Goal: Navigation & Orientation: Find specific page/section

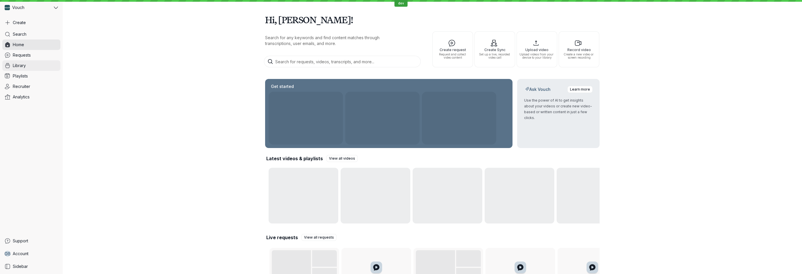
click at [19, 64] on span "Library" at bounding box center [19, 66] width 13 height 6
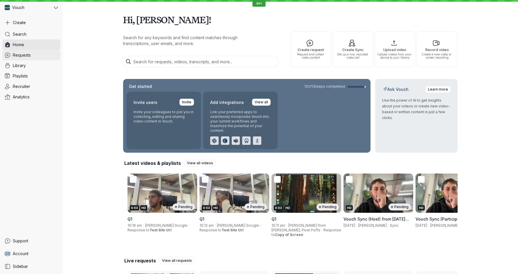
click at [30, 55] on span "Requests" at bounding box center [22, 55] width 18 height 6
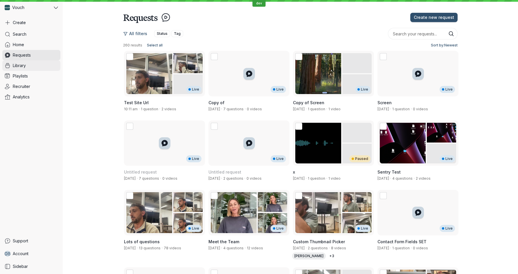
click at [25, 65] on span "Library" at bounding box center [19, 66] width 13 height 6
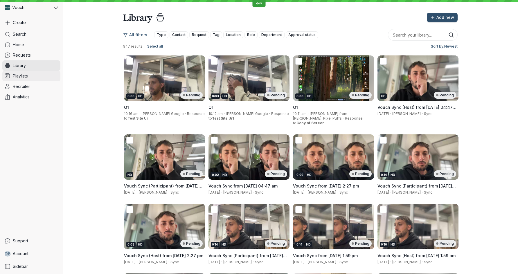
click at [26, 77] on span "Playlists" at bounding box center [20, 76] width 15 height 6
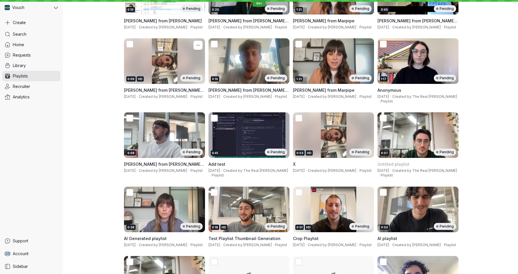
scroll to position [850, 0]
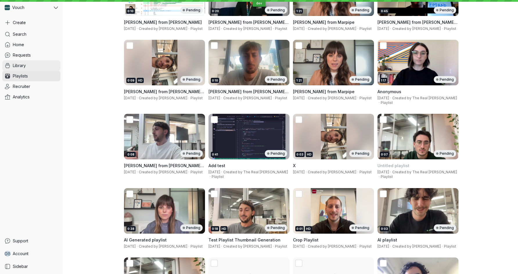
click at [20, 65] on span "Library" at bounding box center [19, 66] width 13 height 6
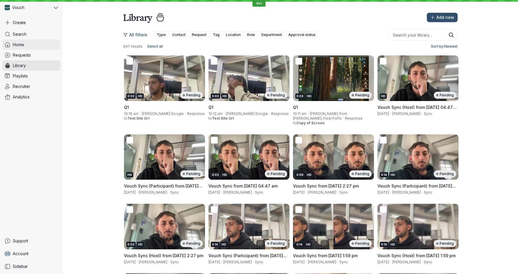
click at [21, 44] on span "Home" at bounding box center [18, 45] width 11 height 6
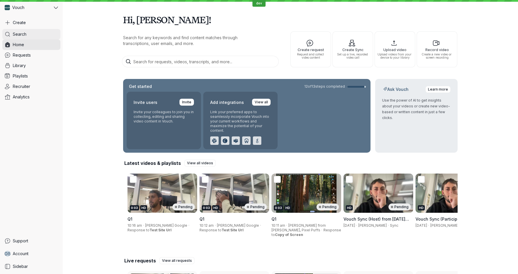
click at [21, 34] on span "Search" at bounding box center [20, 34] width 14 height 6
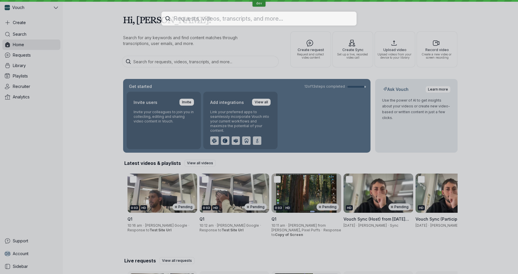
click at [19, 54] on div at bounding box center [259, 137] width 518 height 274
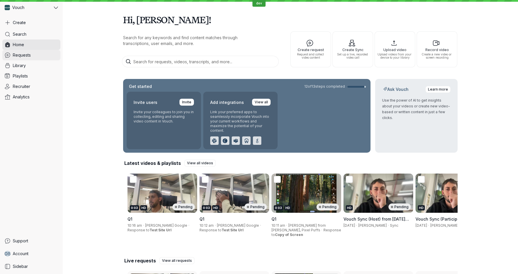
click at [21, 55] on span "Requests" at bounding box center [22, 55] width 18 height 6
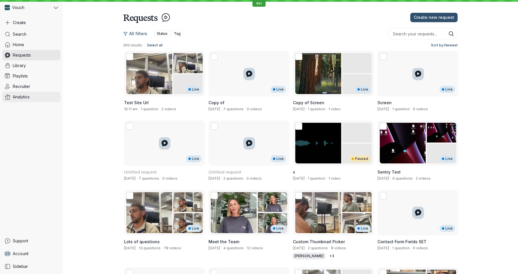
click at [23, 95] on span "Analytics" at bounding box center [21, 97] width 17 height 6
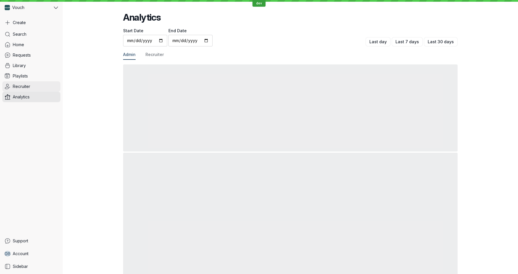
click at [25, 87] on span "Recruiter" at bounding box center [21, 87] width 17 height 6
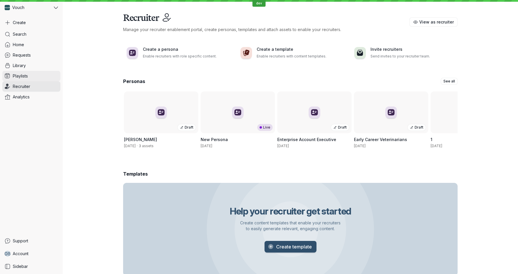
click at [24, 75] on span "Playlists" at bounding box center [20, 76] width 15 height 6
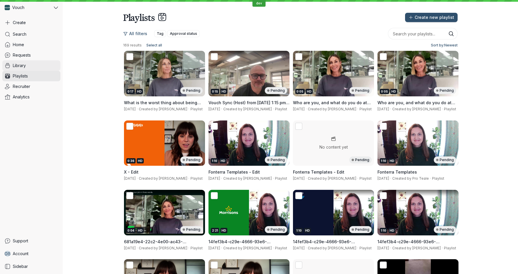
click at [21, 66] on span "Library" at bounding box center [19, 66] width 13 height 6
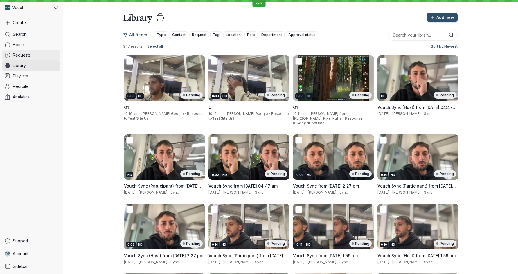
click at [23, 57] on span "Requests" at bounding box center [22, 55] width 18 height 6
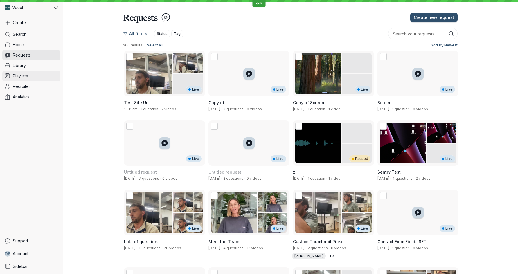
click at [23, 76] on span "Playlists" at bounding box center [20, 76] width 15 height 6
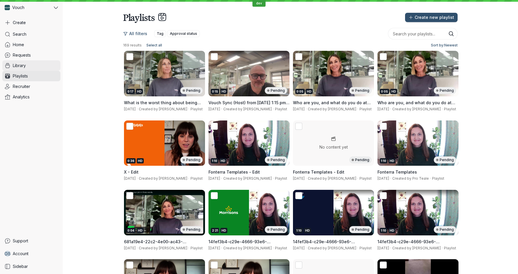
click at [23, 64] on span "Library" at bounding box center [19, 66] width 13 height 6
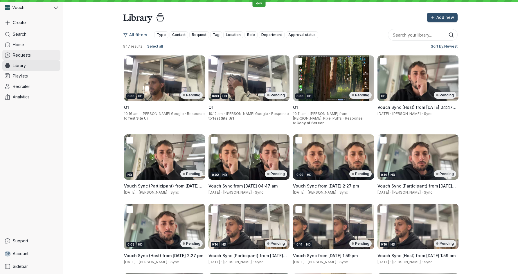
click at [23, 56] on span "Requests" at bounding box center [22, 55] width 18 height 6
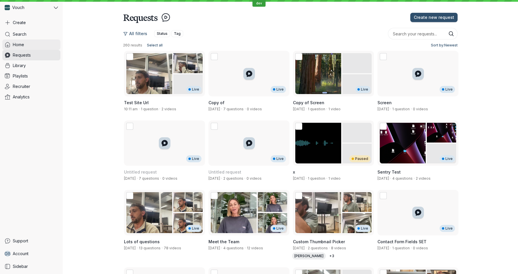
click at [18, 43] on span "Home" at bounding box center [18, 45] width 11 height 6
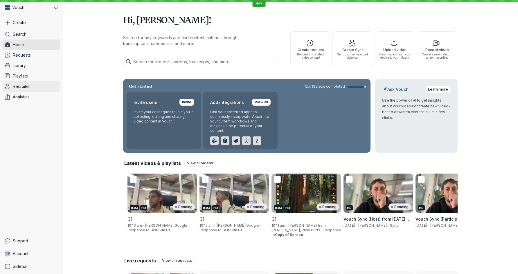
click at [25, 85] on span "Recruiter" at bounding box center [21, 87] width 17 height 6
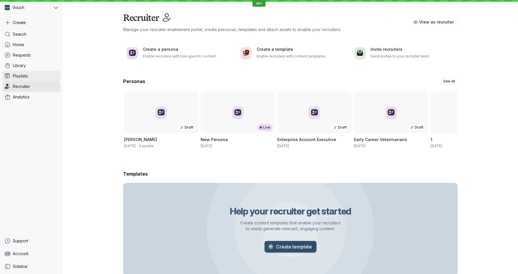
click at [24, 77] on span "Playlists" at bounding box center [20, 76] width 15 height 6
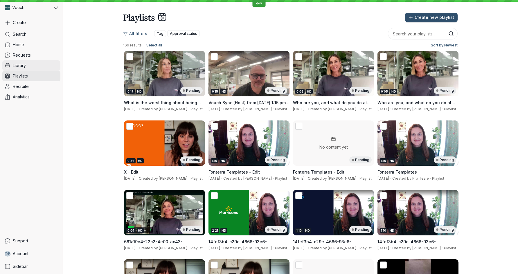
click at [24, 65] on span "Library" at bounding box center [19, 66] width 13 height 6
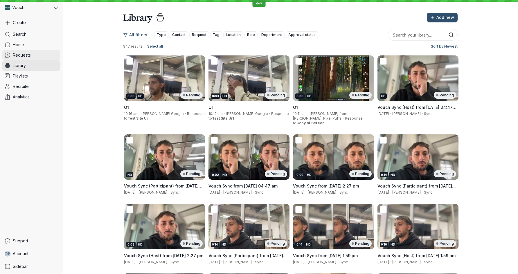
click at [25, 56] on span "Requests" at bounding box center [22, 55] width 18 height 6
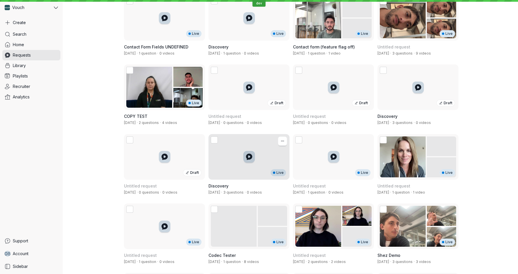
scroll to position [272, 0]
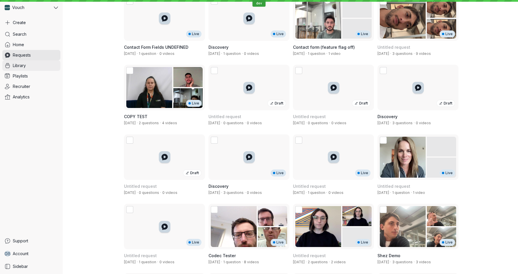
click at [27, 65] on link "Library" at bounding box center [31, 65] width 58 height 10
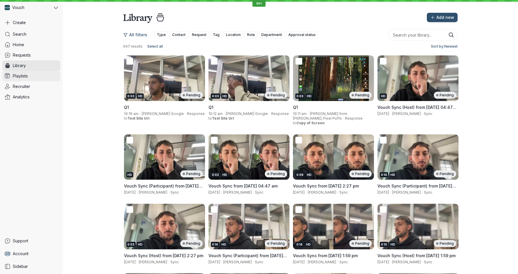
click at [25, 71] on link "Playlists" at bounding box center [31, 76] width 58 height 10
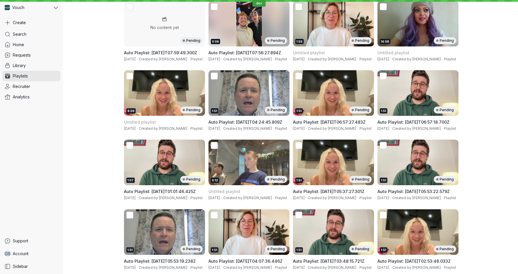
scroll to position [1519, 0]
